Goal: Task Accomplishment & Management: Manage account settings

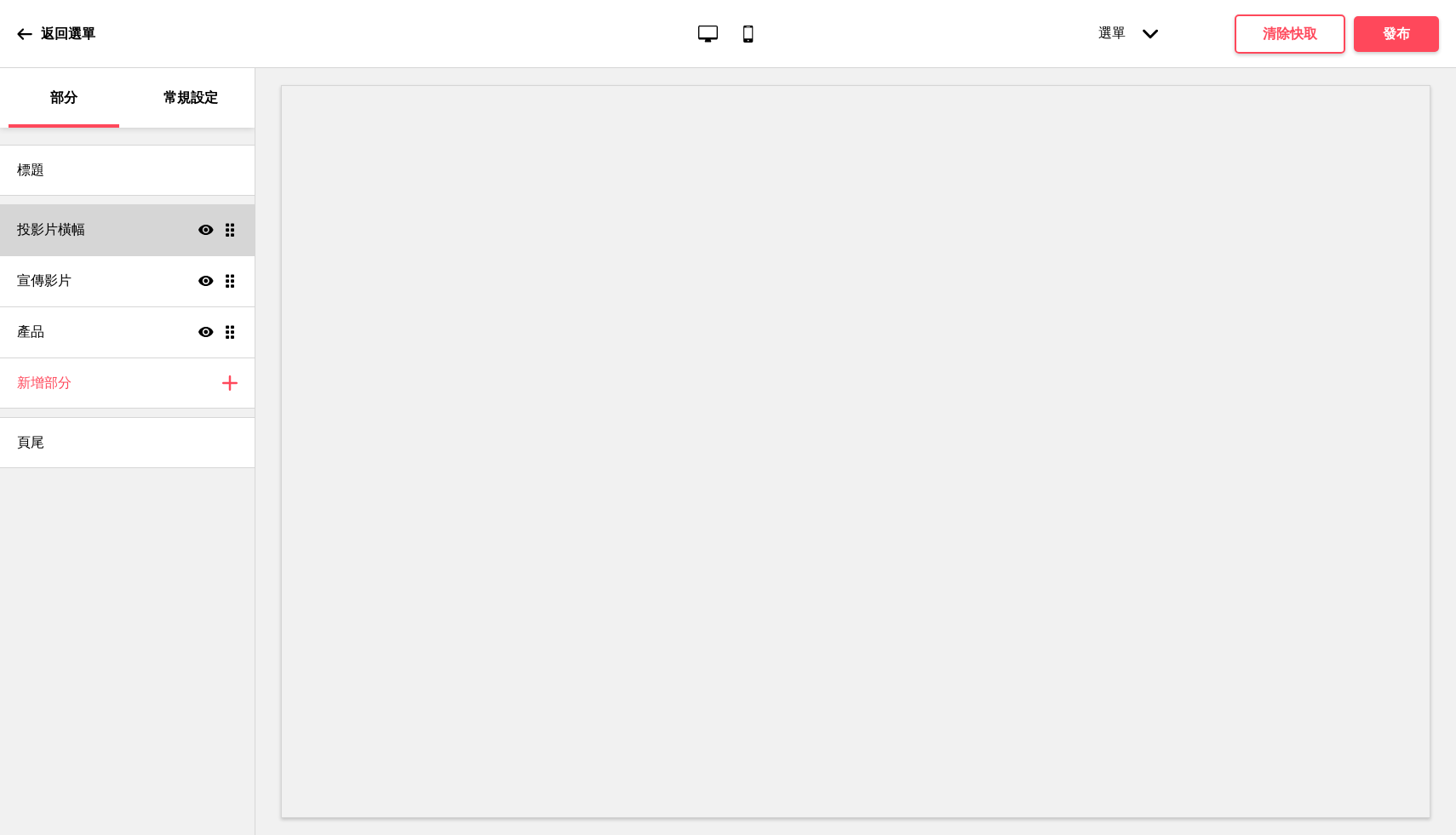
click at [127, 239] on div "投影片橫幅 Show Drag" at bounding box center [127, 229] width 254 height 51
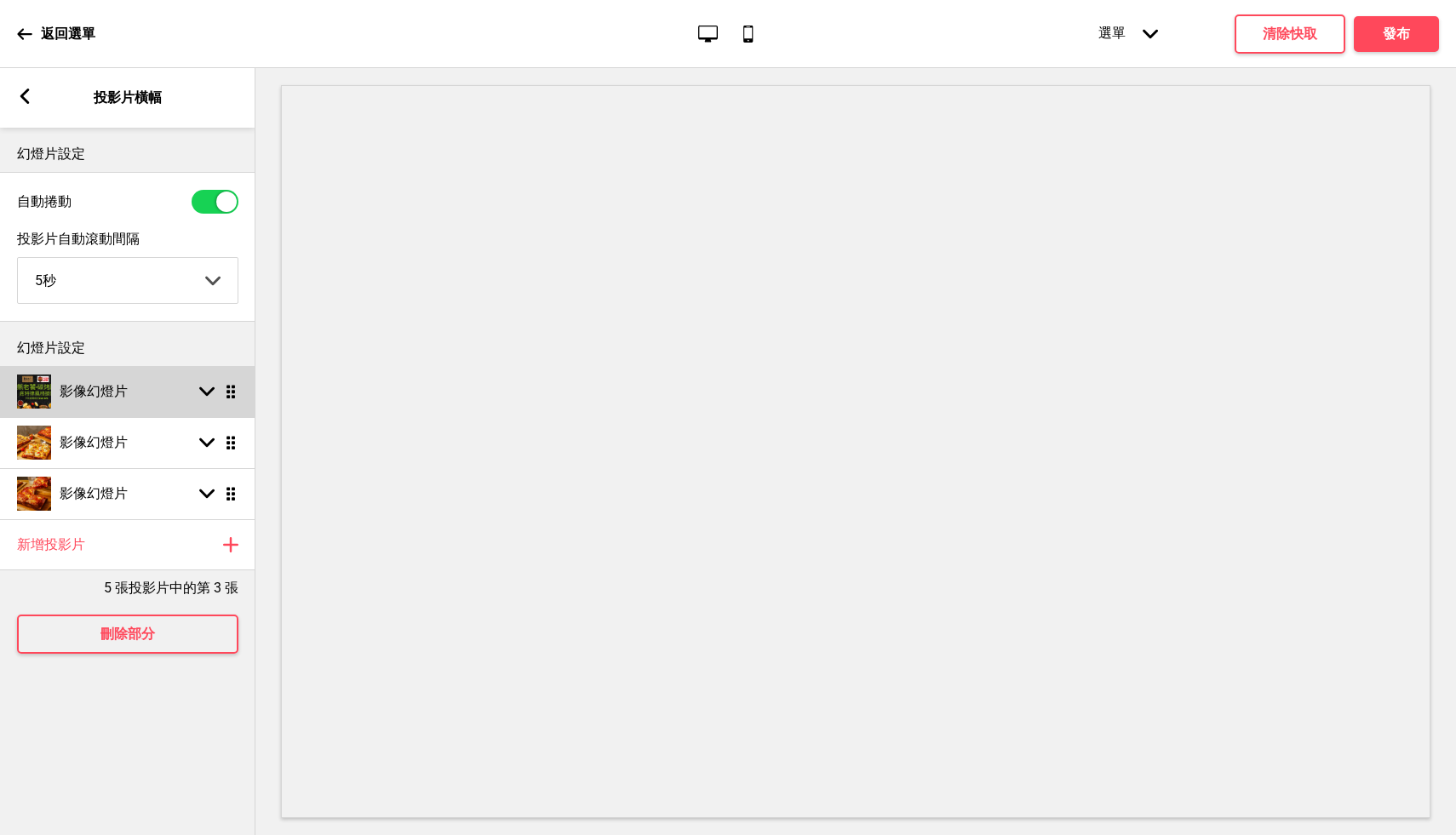
click at [133, 392] on div "影像幻燈片 Arrow down Drag" at bounding box center [127, 392] width 255 height 51
select select "right"
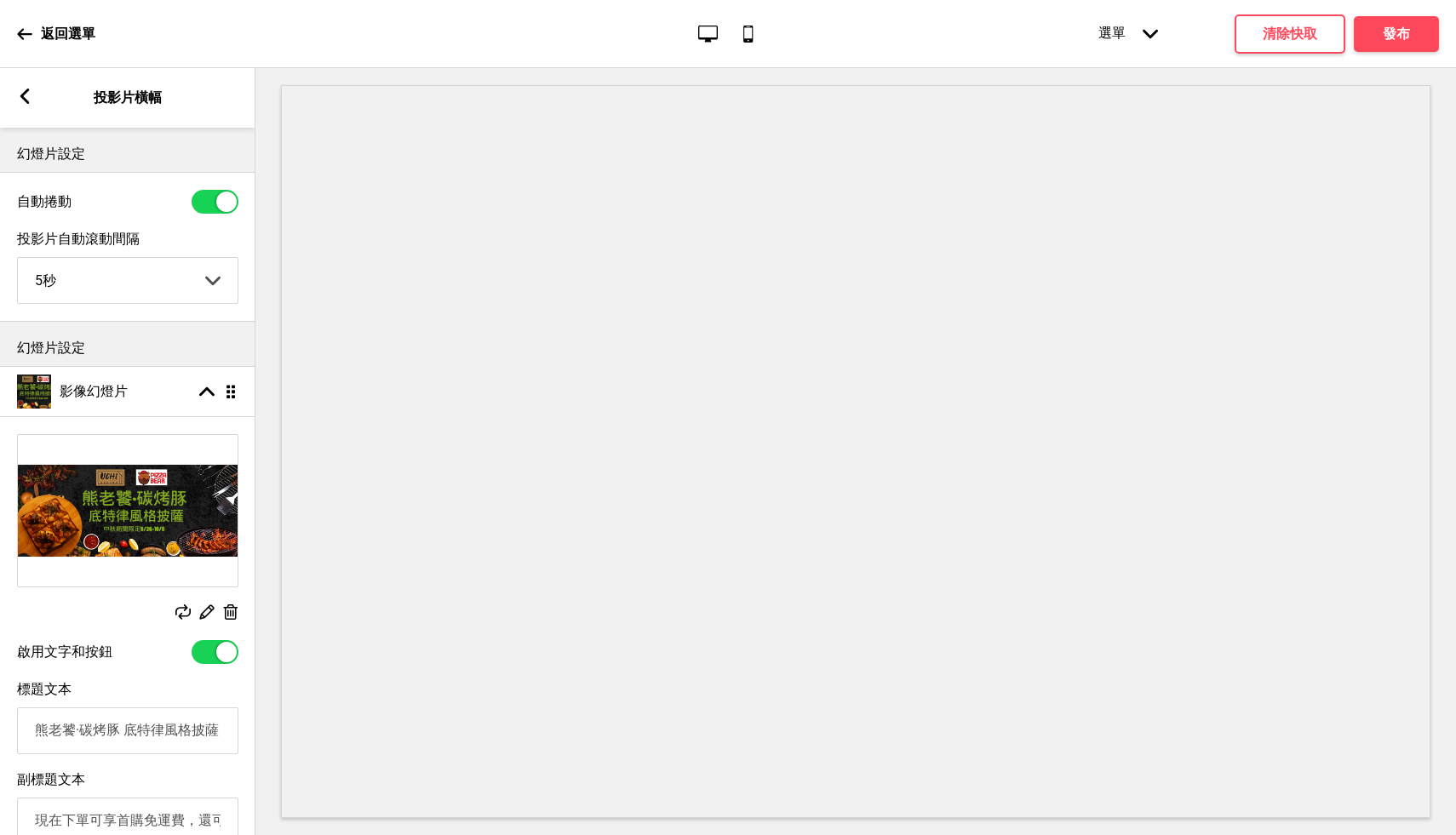
click at [234, 618] on rect at bounding box center [231, 612] width 18 height 18
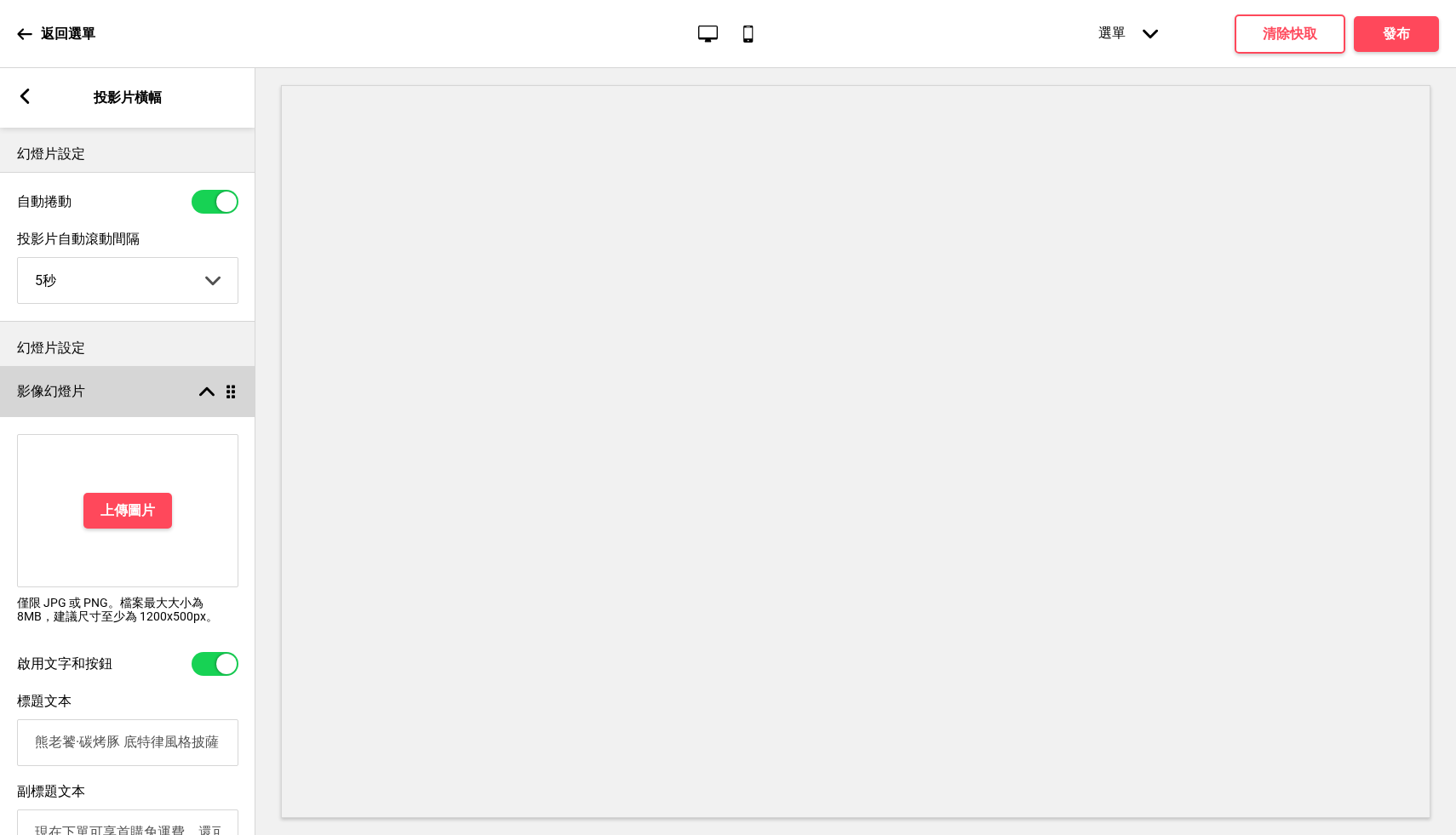
scroll to position [184, 0]
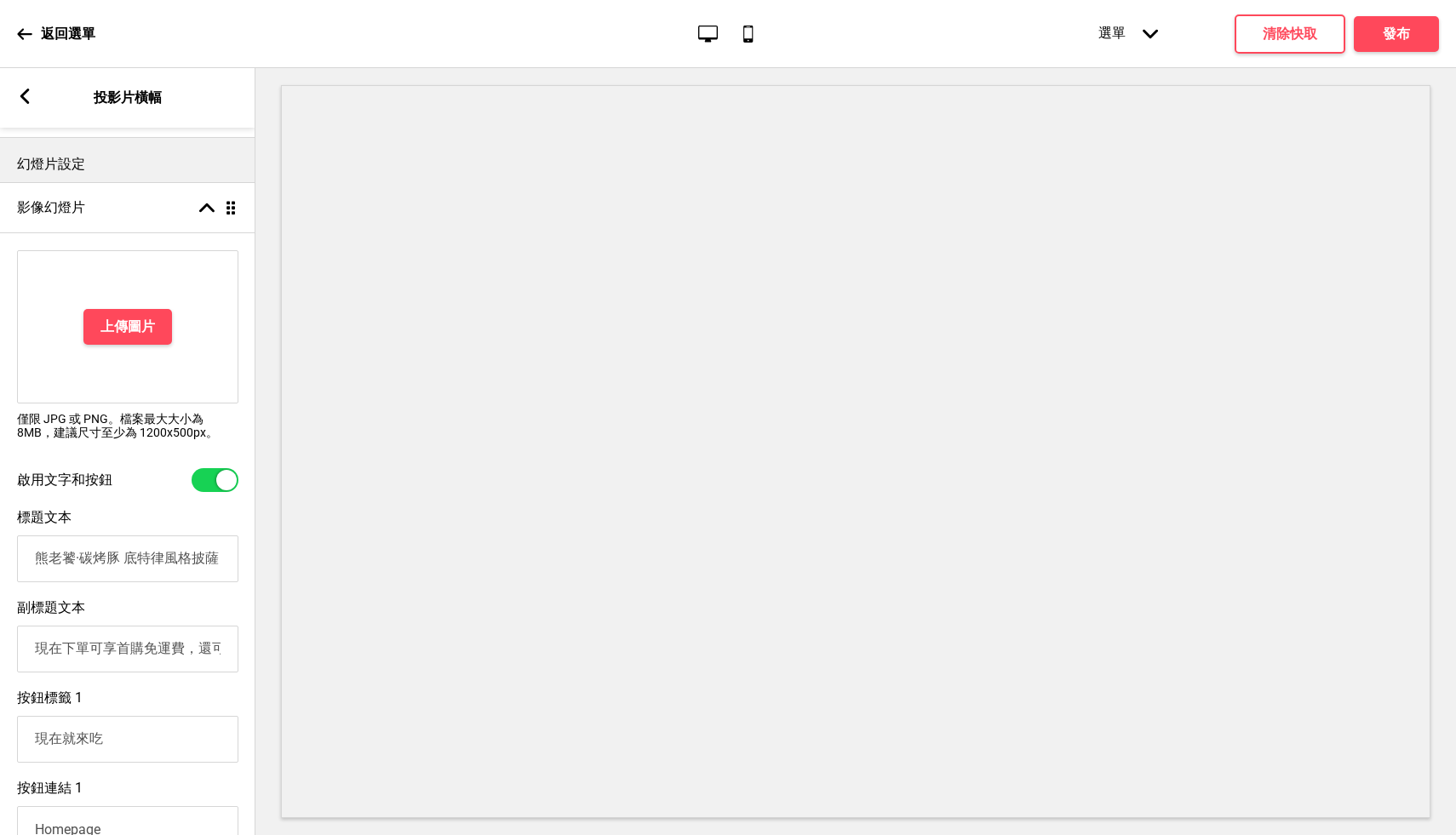
click at [168, 563] on input "熊老饕·碳烤豚 底特律風格披薩" at bounding box center [127, 559] width 222 height 47
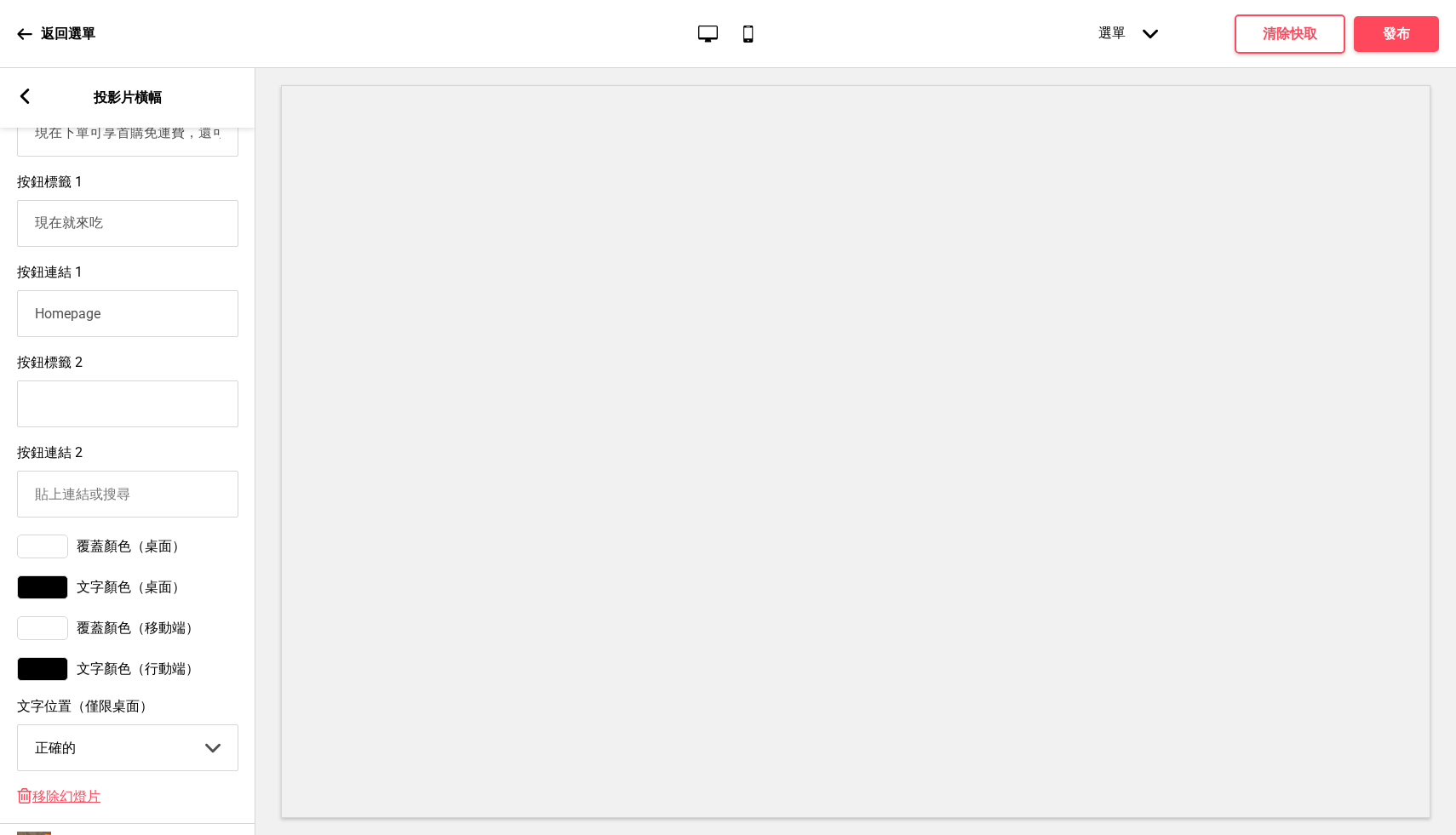
scroll to position [878, 0]
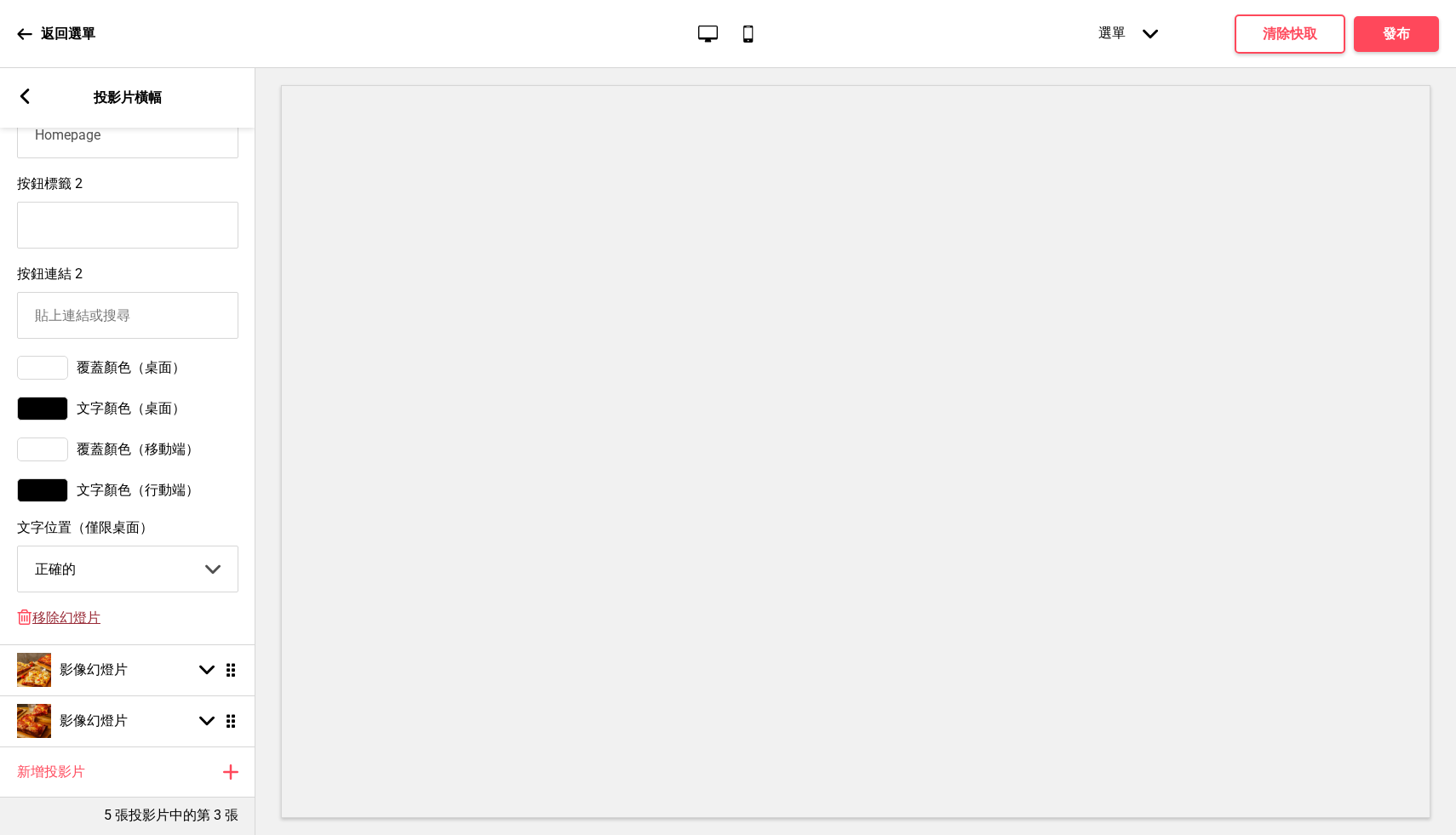
click at [76, 625] on font "移除幻燈片" at bounding box center [66, 617] width 68 height 16
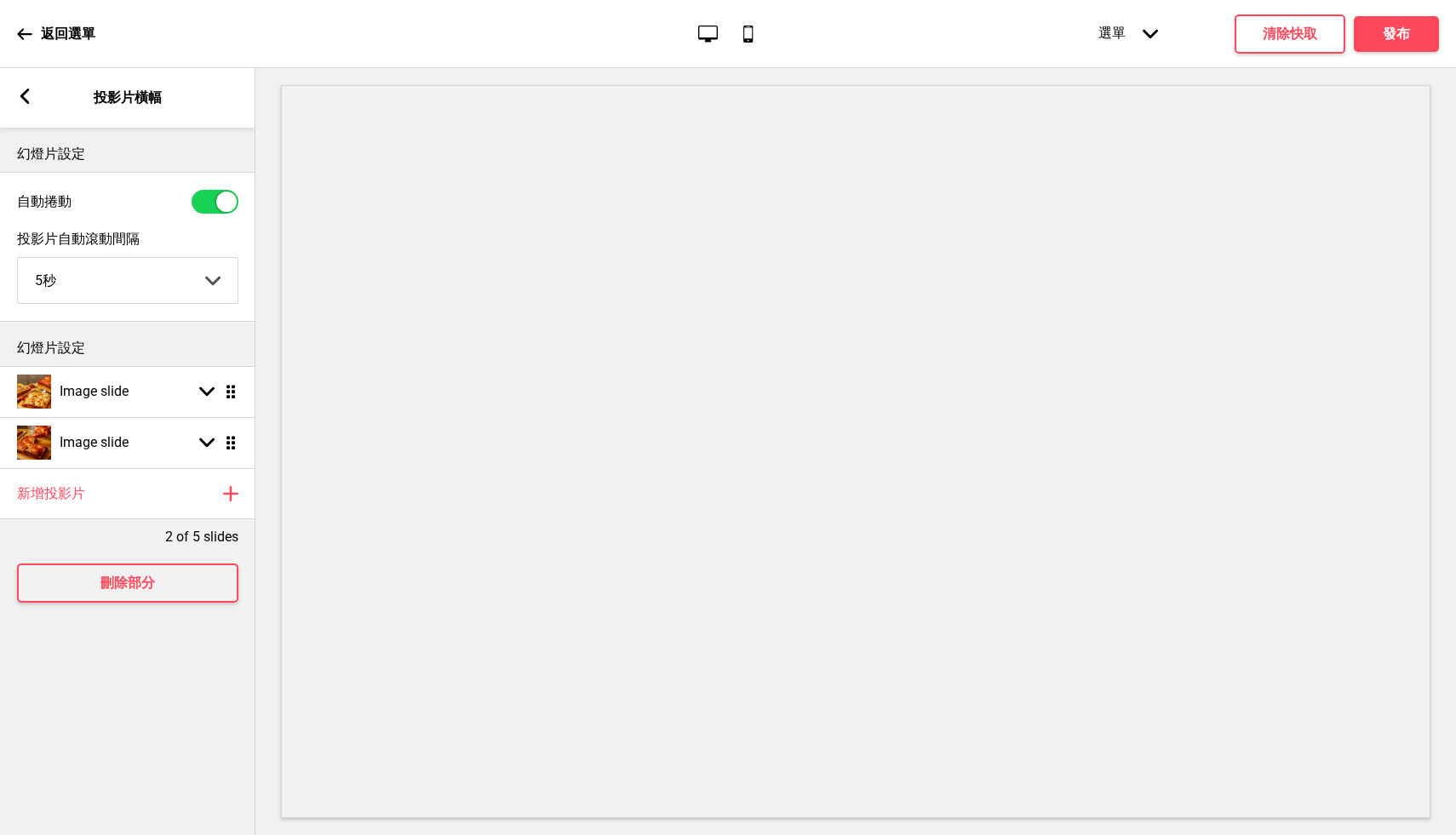
scroll to position [0, 0]
click at [1422, 35] on button "發布" at bounding box center [1396, 33] width 85 height 35
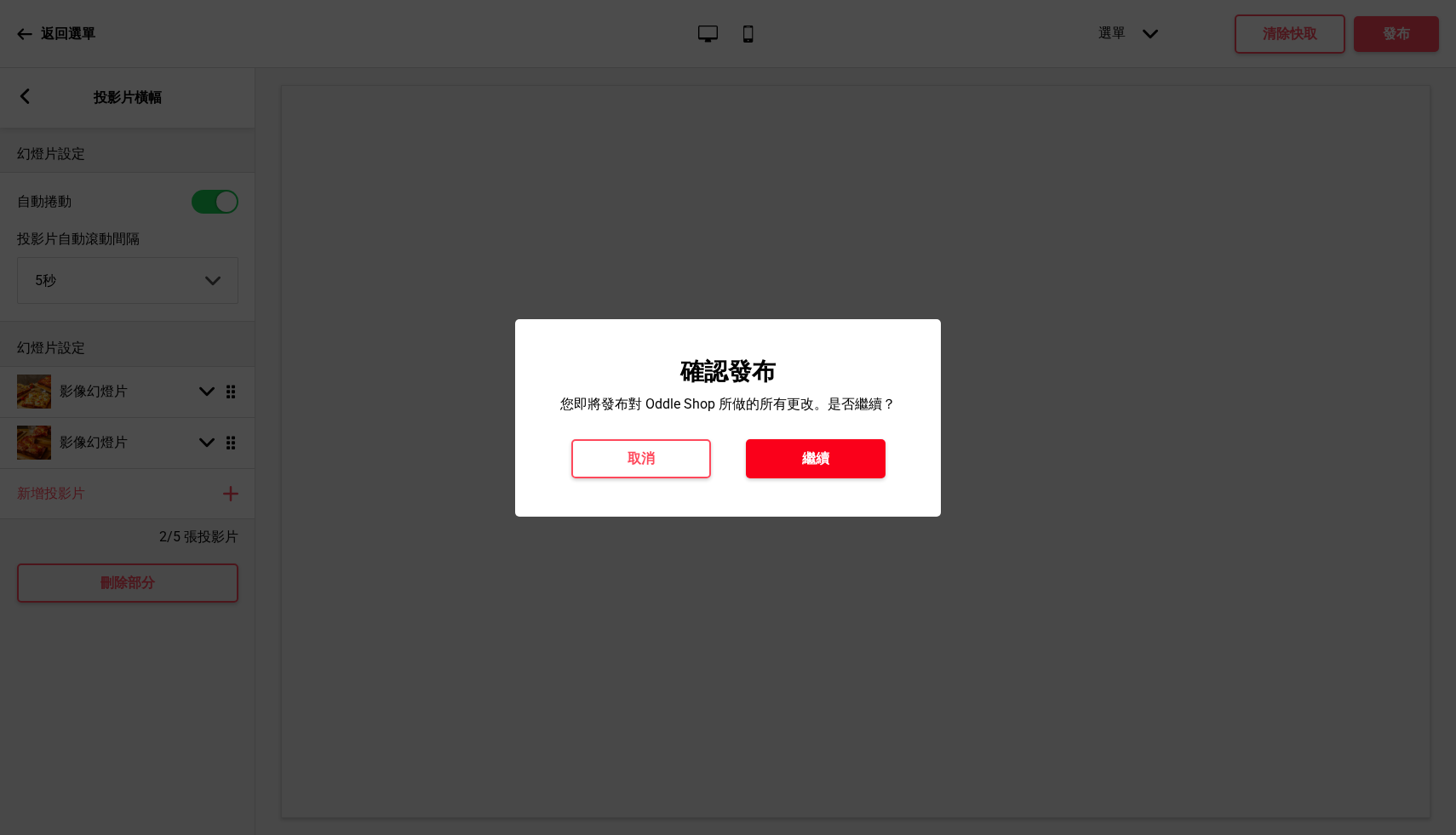
click at [842, 470] on button "繼續" at bounding box center [816, 459] width 140 height 39
